Goal: Task Accomplishment & Management: Manage account settings

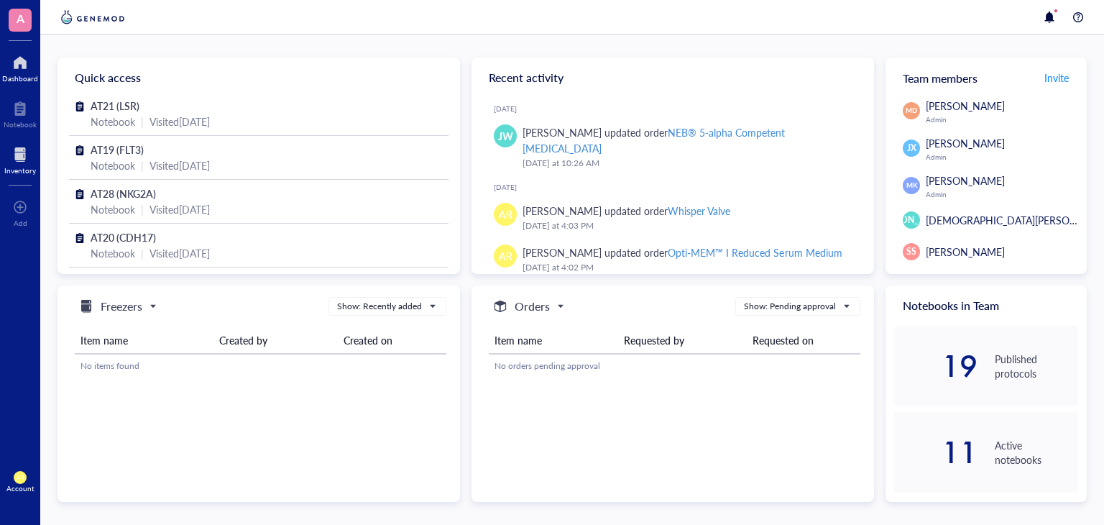
click at [19, 155] on div at bounding box center [20, 154] width 32 height 23
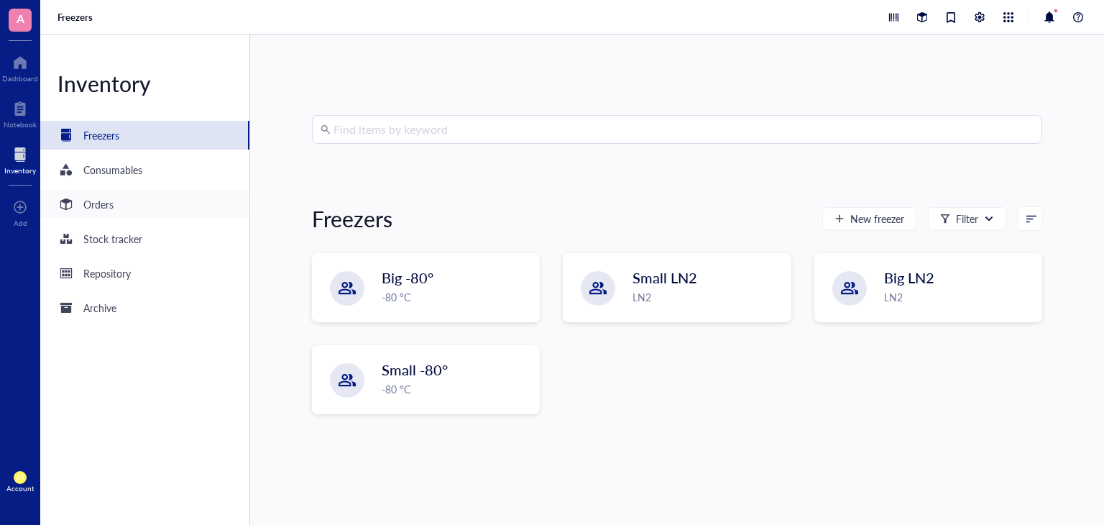
click at [89, 205] on div "Orders" at bounding box center [98, 204] width 30 height 16
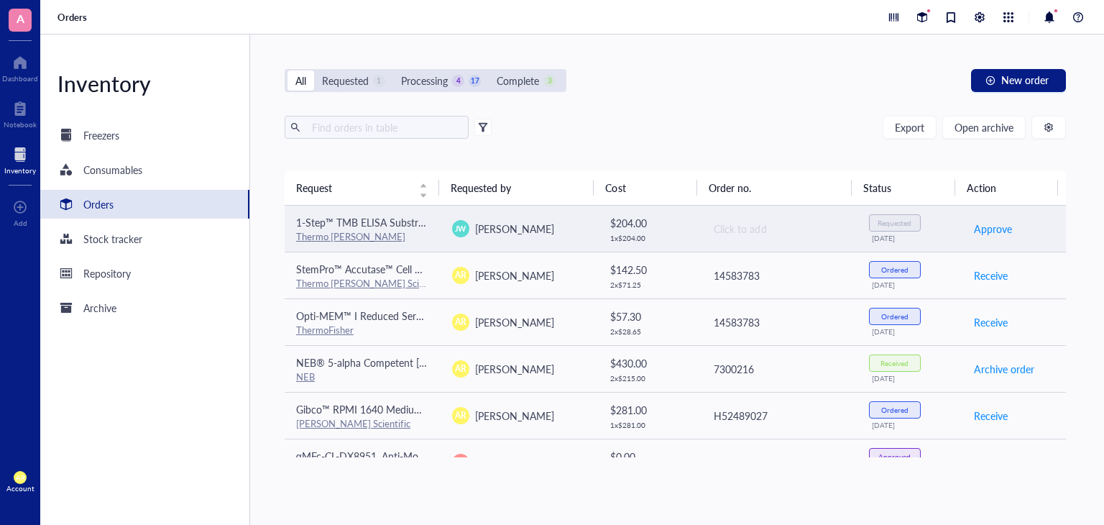
click at [380, 232] on div "Thermo Fisher" at bounding box center [362, 236] width 133 height 13
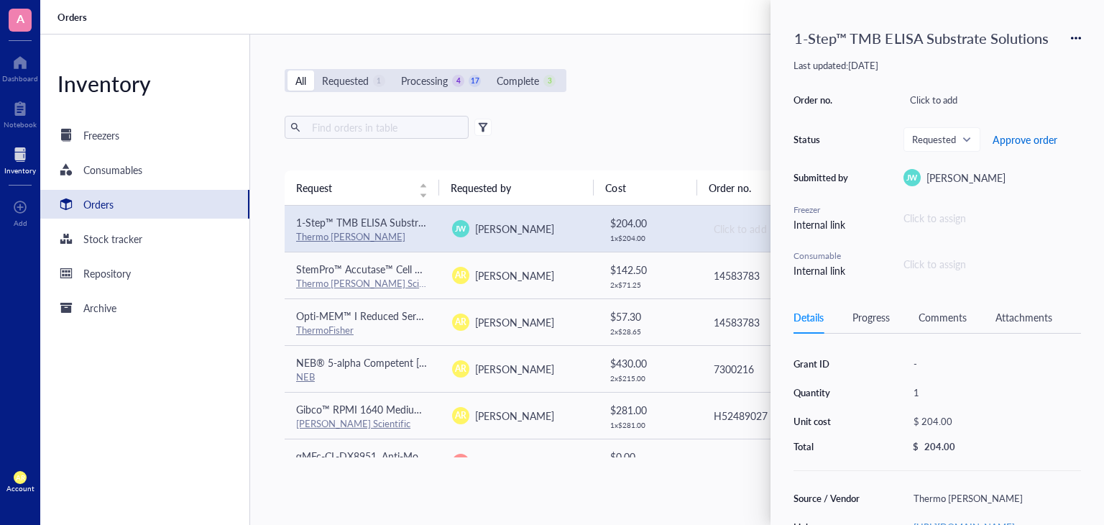
click at [1021, 137] on span "Approve order" at bounding box center [1025, 140] width 65 height 12
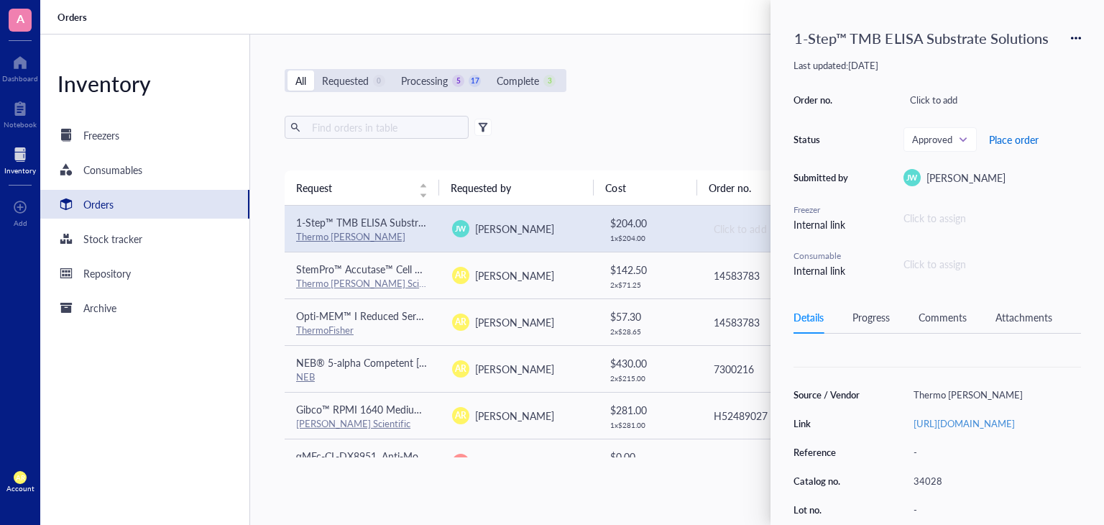
scroll to position [102, 0]
click at [960, 422] on link "https://www.thermofisher.com/order/catalog/product/34028" at bounding box center [964, 425] width 101 height 14
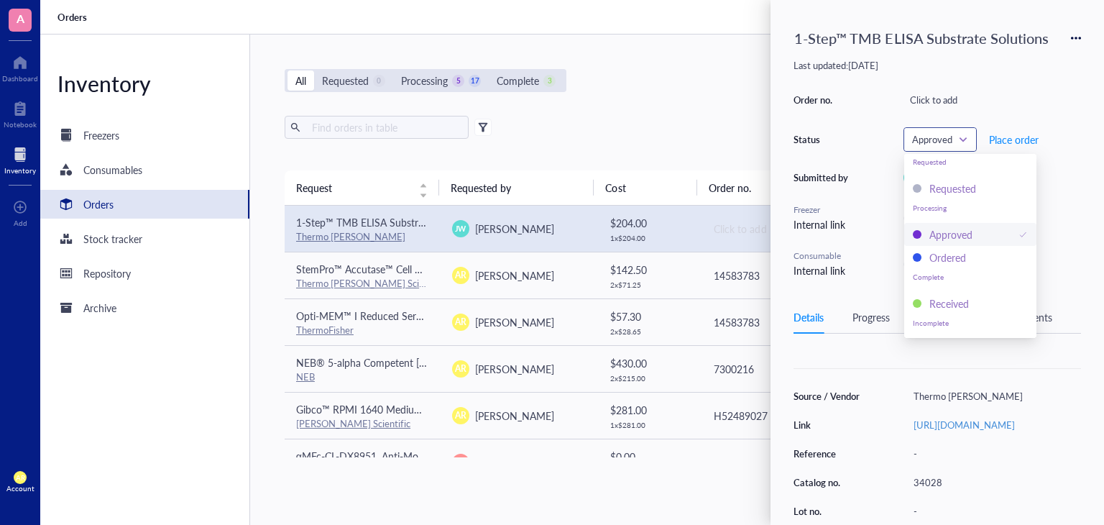
click at [960, 144] on span "Approved" at bounding box center [938, 139] width 53 height 13
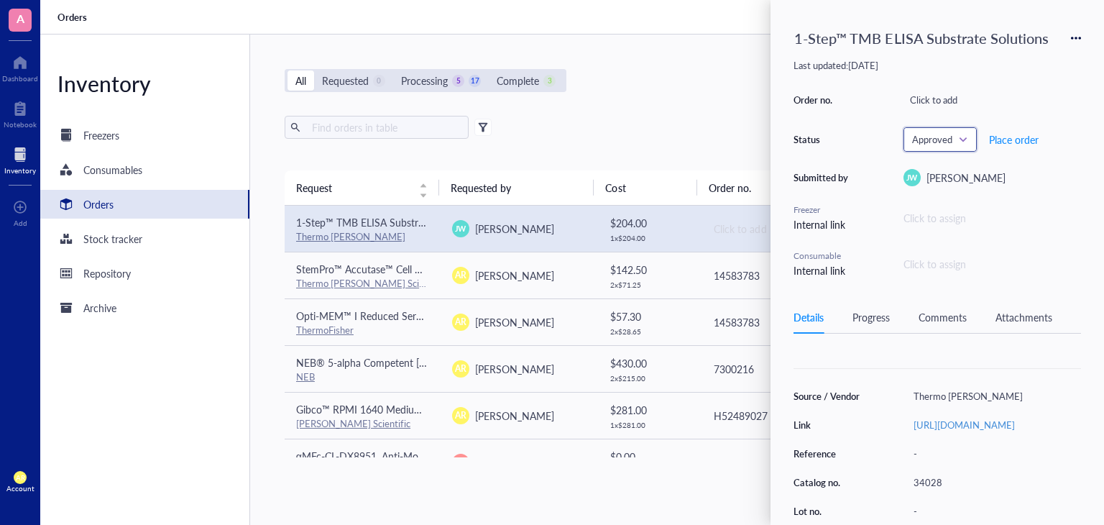
click at [960, 144] on span "Approved" at bounding box center [938, 139] width 53 height 13
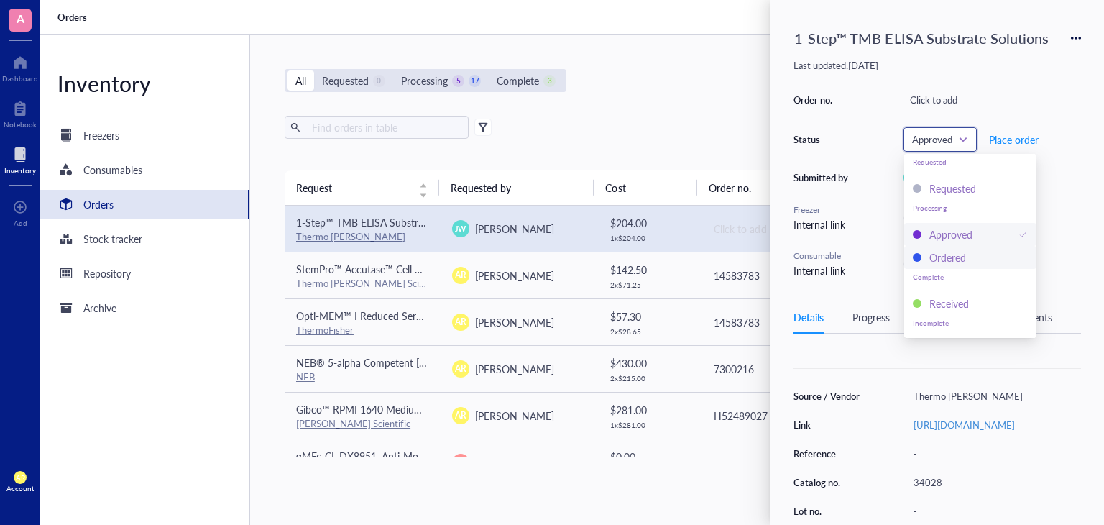
click at [952, 263] on div "Ordered" at bounding box center [948, 257] width 37 height 16
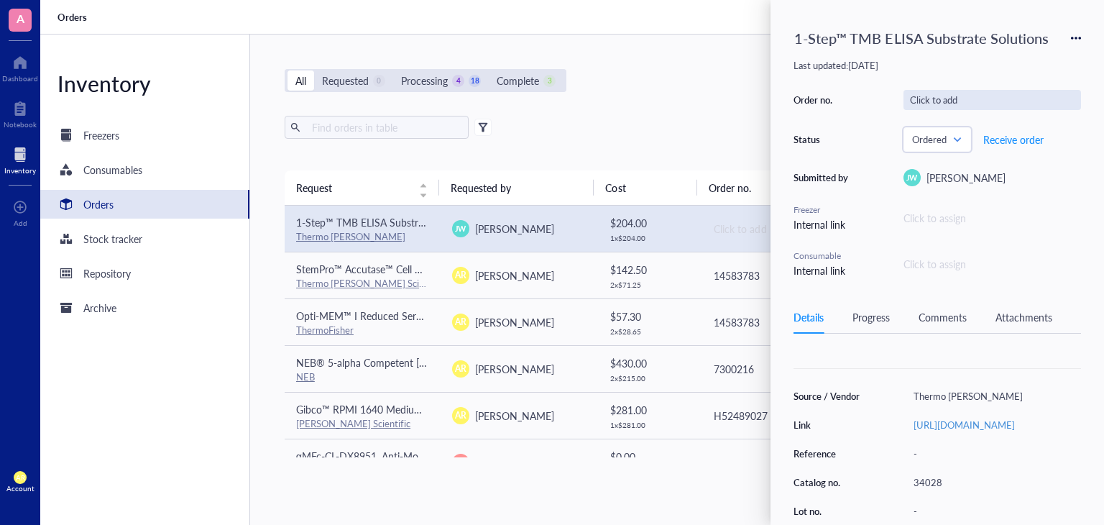
click at [937, 101] on div "Click to add" at bounding box center [993, 100] width 178 height 20
type input "14592243"
click at [666, 85] on div "All Requested 0 Processing 4 18 Complete 3 New order" at bounding box center [675, 80] width 781 height 23
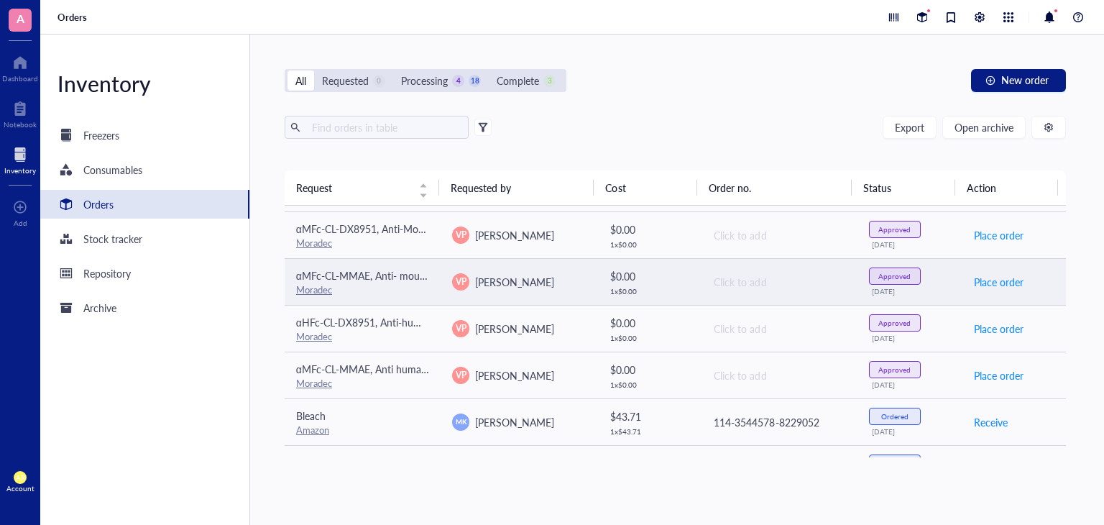
scroll to position [226, 0]
click at [897, 277] on div "Approved" at bounding box center [894, 276] width 32 height 9
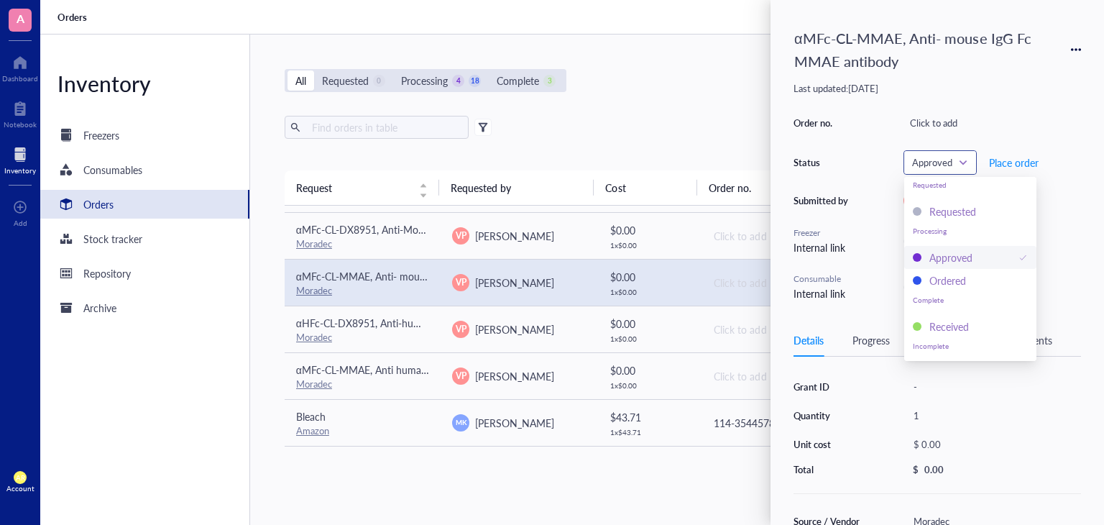
click at [958, 161] on span "Approved" at bounding box center [938, 162] width 53 height 13
click at [960, 331] on div "Received" at bounding box center [950, 326] width 40 height 16
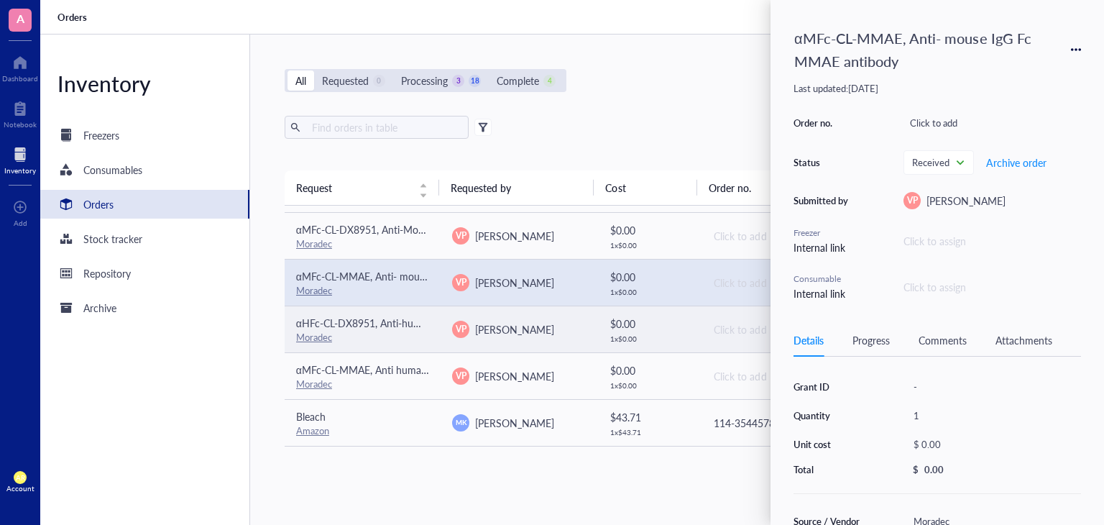
click at [707, 320] on td "Click to add" at bounding box center [779, 329] width 156 height 47
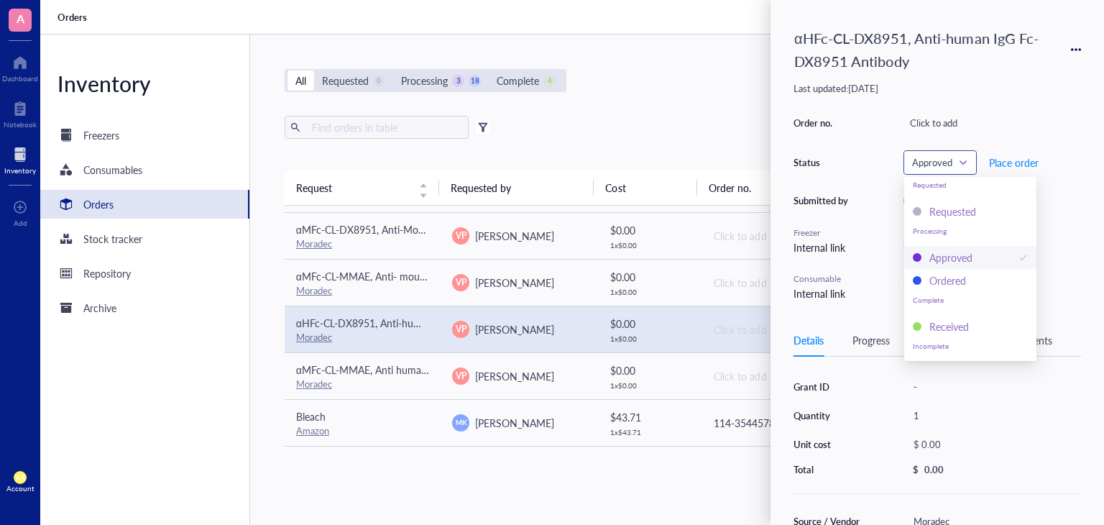
click at [962, 162] on span "Approved" at bounding box center [938, 162] width 53 height 13
click at [944, 325] on div "Received" at bounding box center [950, 326] width 40 height 16
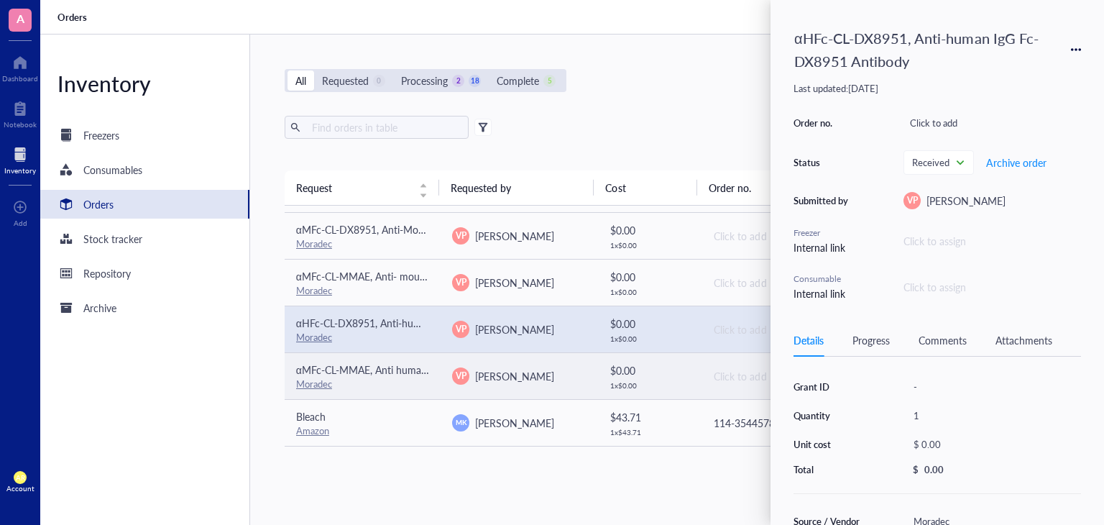
click at [689, 367] on td "$ 0.00 1 x $ 0.00" at bounding box center [649, 375] width 104 height 47
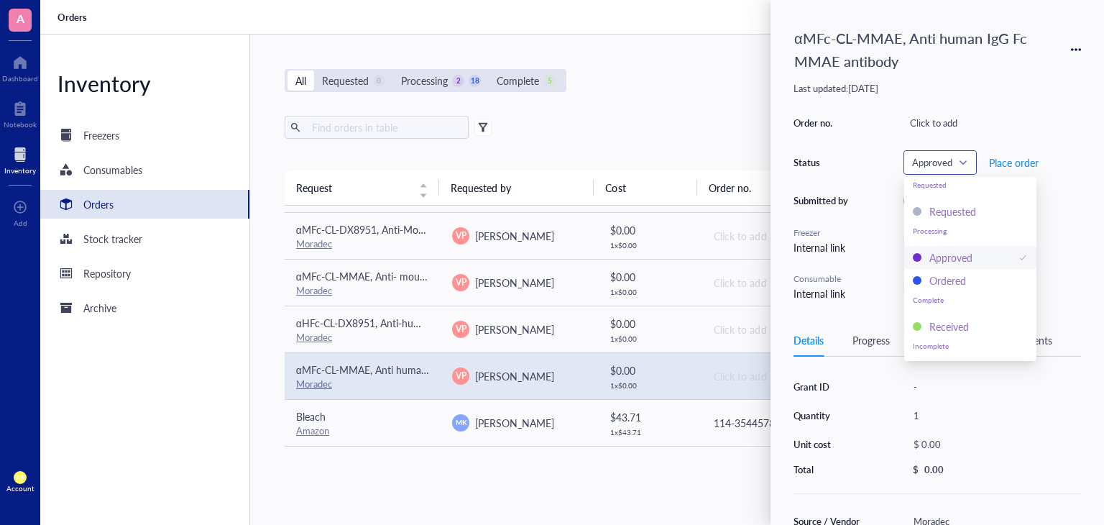
click at [959, 159] on span "Approved" at bounding box center [938, 162] width 53 height 13
click at [944, 329] on div "Received" at bounding box center [950, 326] width 40 height 16
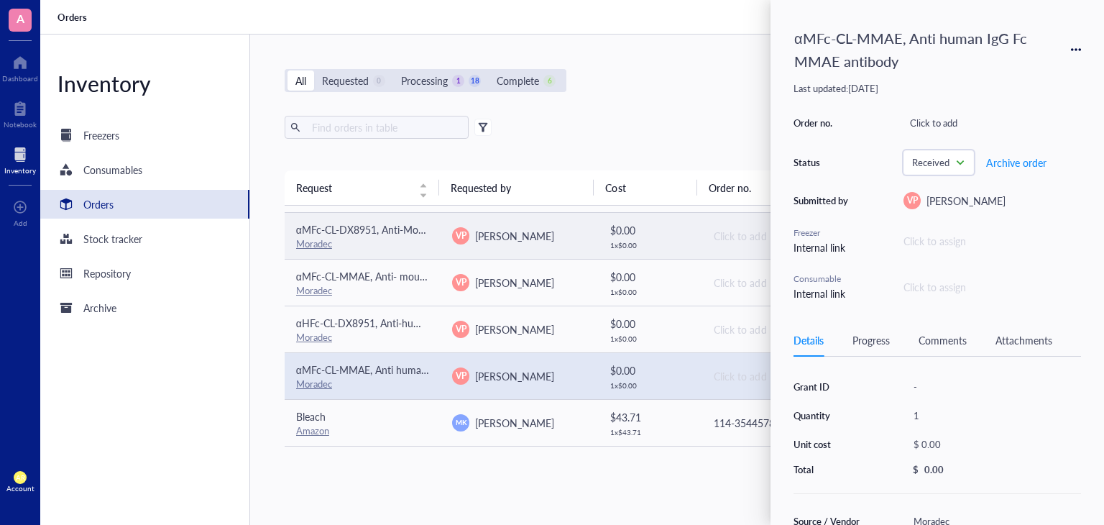
click at [694, 234] on td "$ 0.00 1 x $ 0.00" at bounding box center [649, 235] width 104 height 47
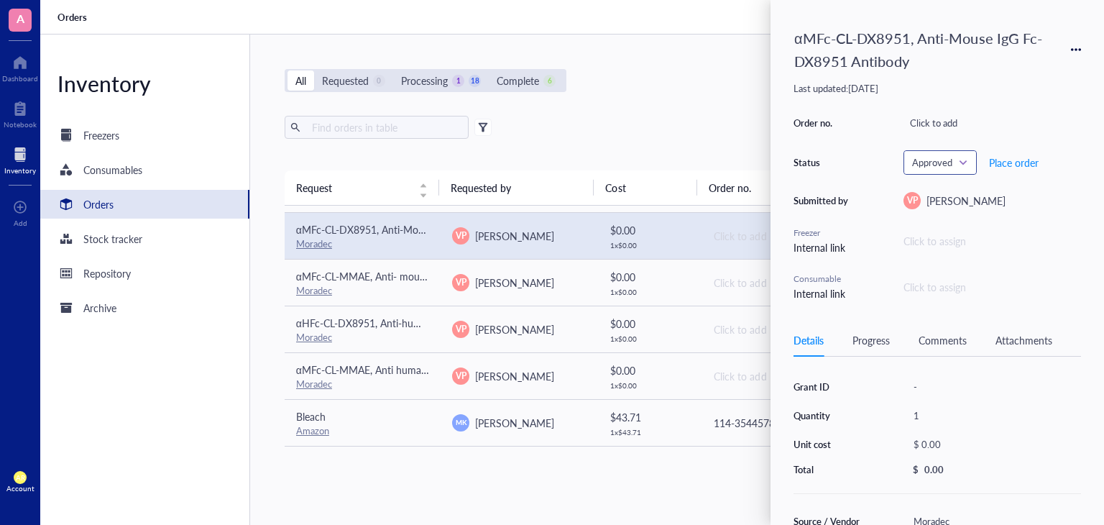
click at [954, 160] on span "Approved" at bounding box center [938, 162] width 53 height 13
click at [948, 329] on div "Received" at bounding box center [950, 326] width 40 height 16
click at [666, 73] on div "All Requested 0 Processing 0 18 Complete 7 New order" at bounding box center [675, 80] width 781 height 23
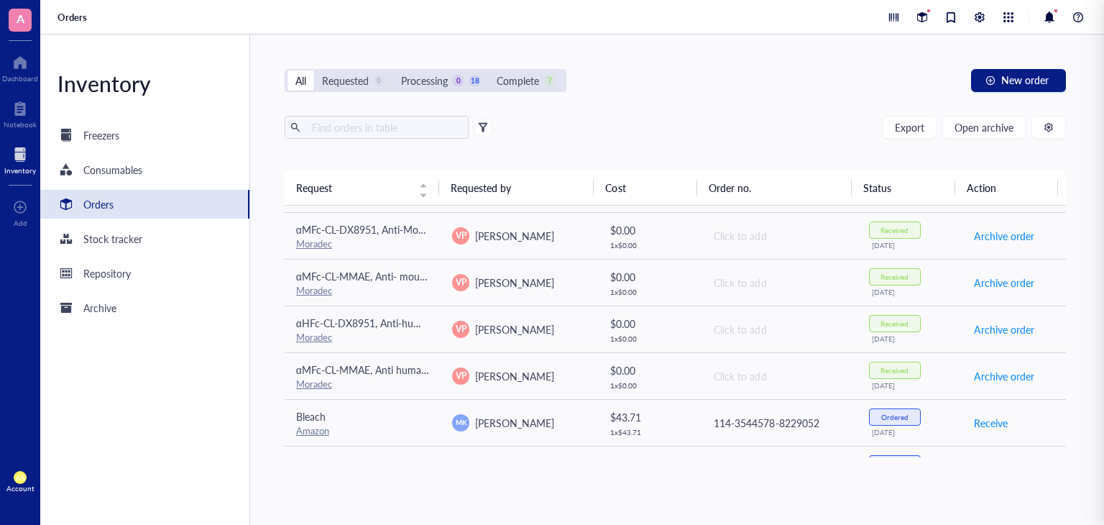
click at [666, 73] on div "All Requested 0 Processing 0 18 Complete 7 New order" at bounding box center [675, 80] width 781 height 23
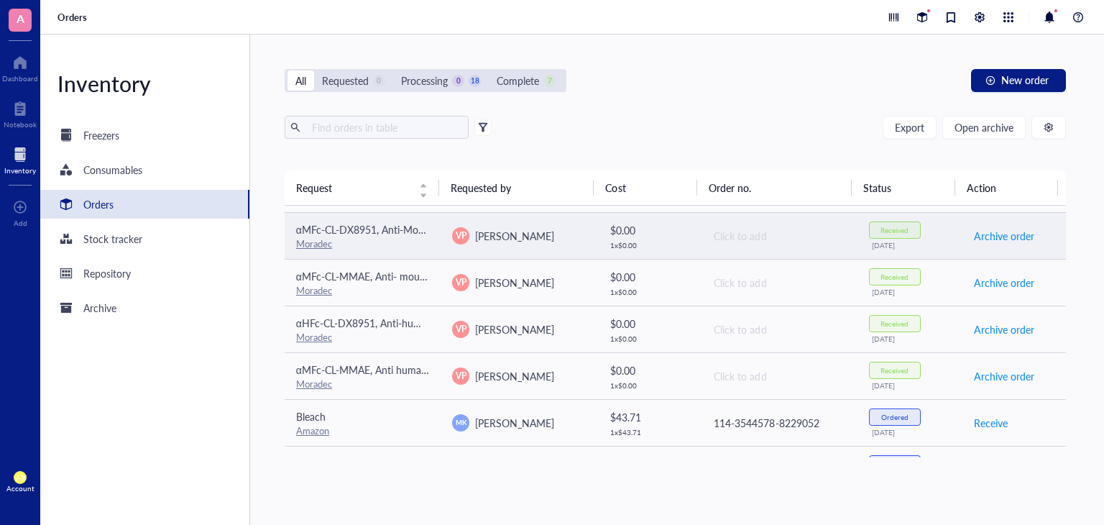
scroll to position [0, 0]
